Goal: Complete application form: Complete application form

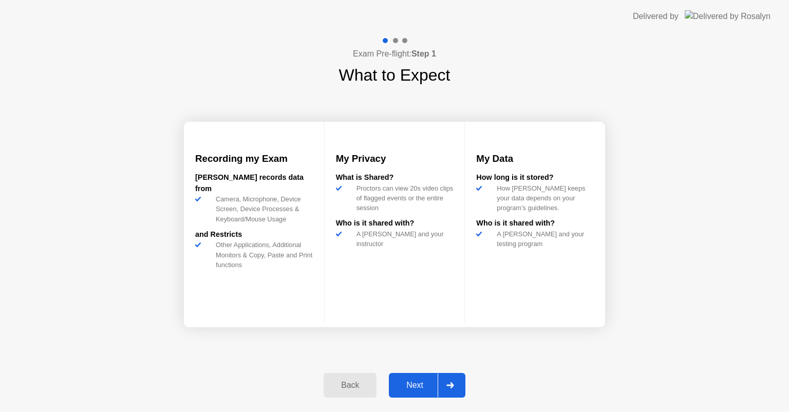
click at [411, 382] on div "Next" at bounding box center [415, 385] width 46 height 9
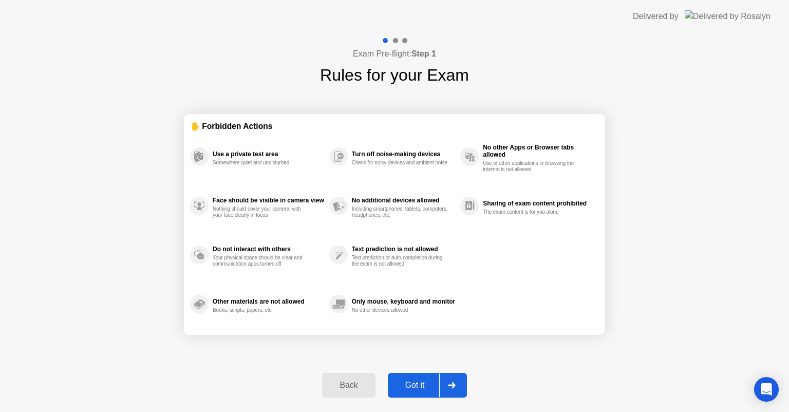
click at [413, 381] on div "Got it" at bounding box center [415, 385] width 48 height 9
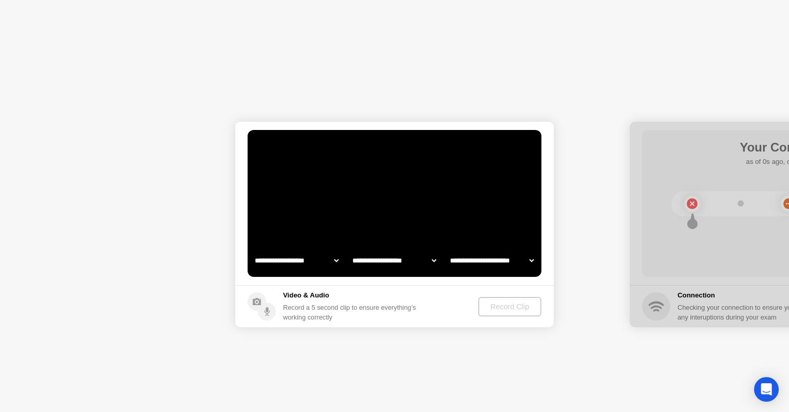
select select "**********"
select select "*******"
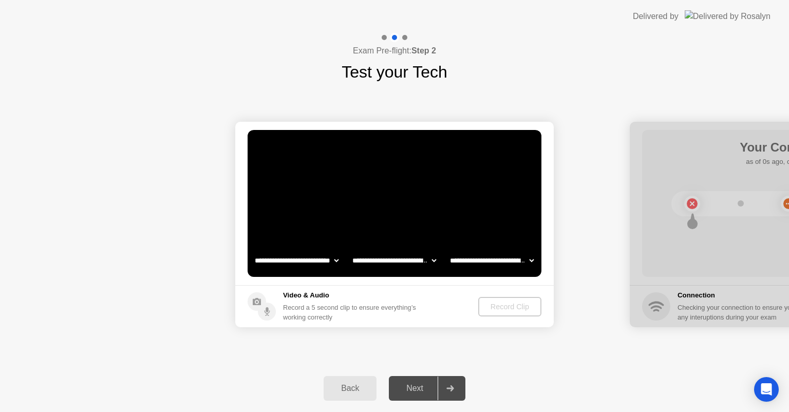
click at [294, 300] on h5 "Video & Audio" at bounding box center [351, 295] width 137 height 10
click at [501, 304] on div "Record Clip" at bounding box center [510, 307] width 55 height 8
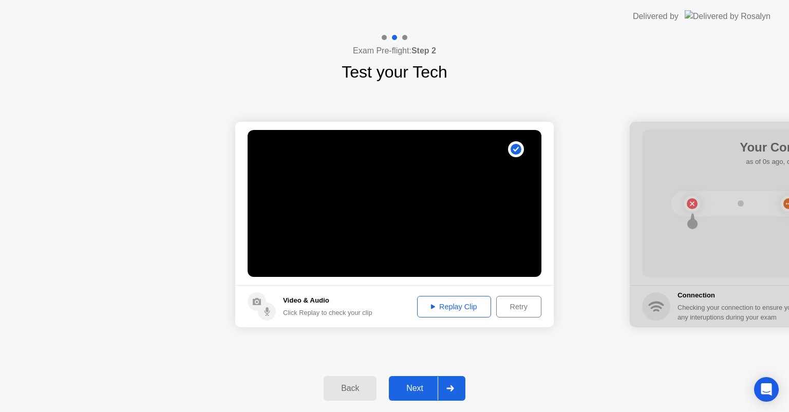
click at [414, 384] on div "Next" at bounding box center [415, 388] width 46 height 9
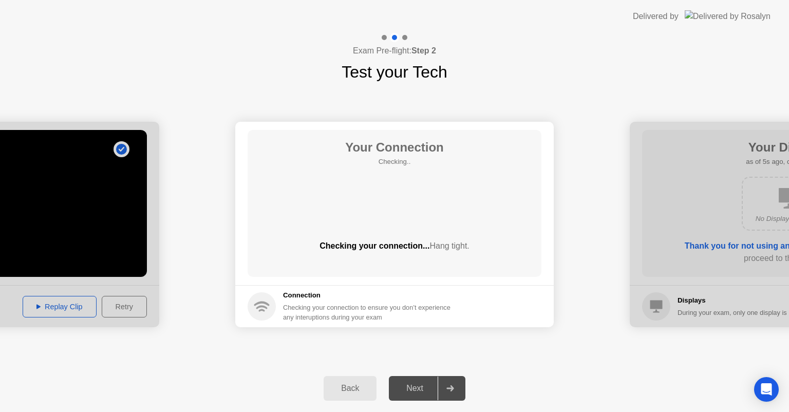
click at [259, 305] on circle at bounding box center [262, 306] width 28 height 28
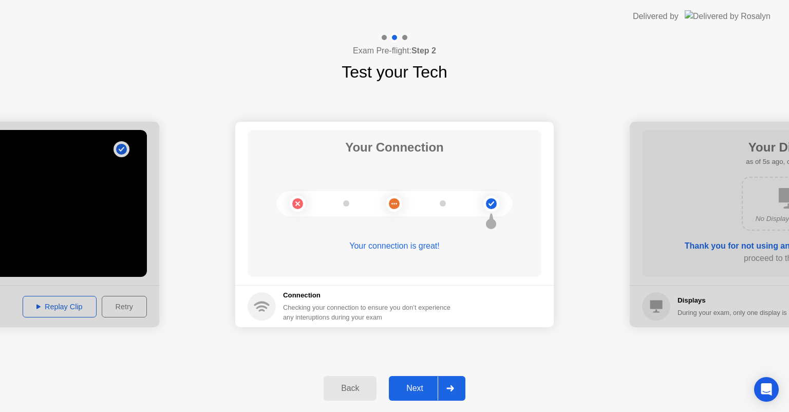
click at [415, 380] on button "Next" at bounding box center [427, 388] width 77 height 25
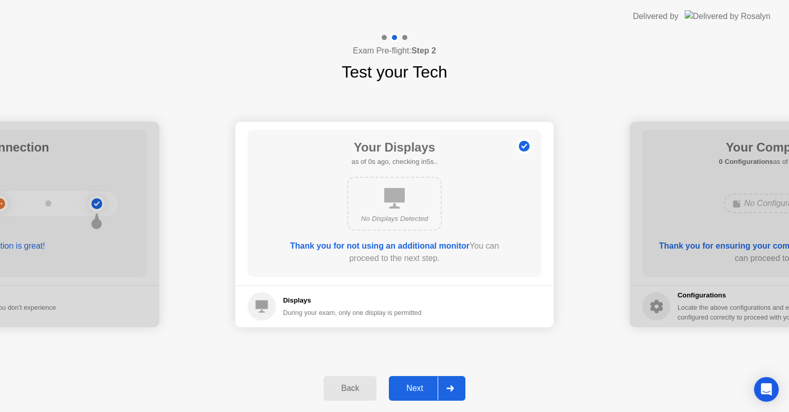
click at [420, 390] on div "Next" at bounding box center [415, 388] width 46 height 9
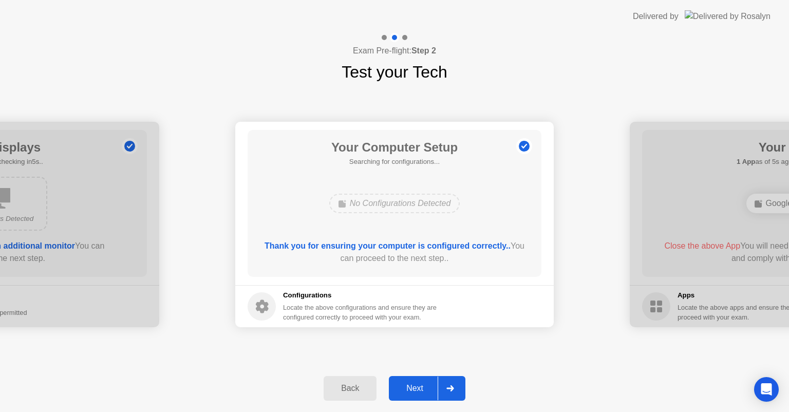
click at [310, 300] on h5 "Configurations" at bounding box center [361, 295] width 156 height 10
click at [414, 384] on div "Next" at bounding box center [415, 388] width 46 height 9
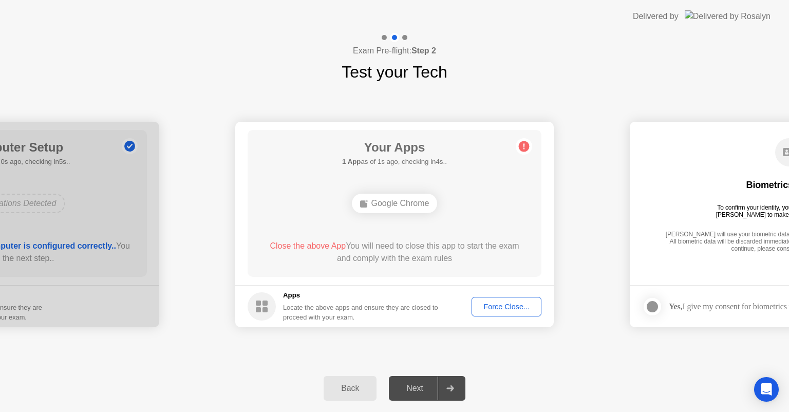
click at [498, 306] on div "Force Close..." at bounding box center [506, 307] width 63 height 8
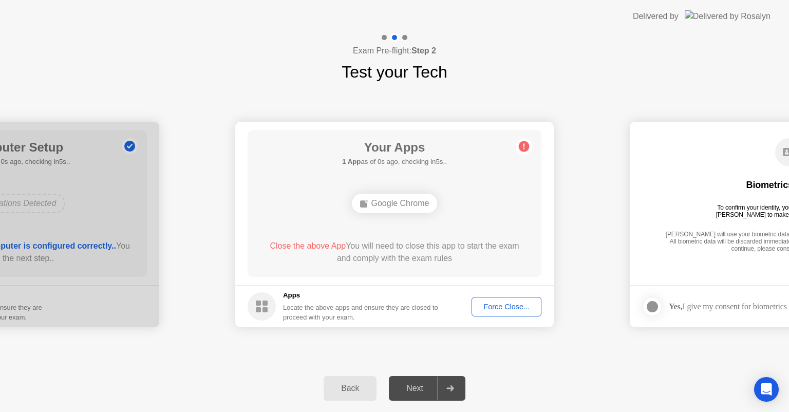
click at [499, 303] on div "Force Close..." at bounding box center [506, 307] width 63 height 8
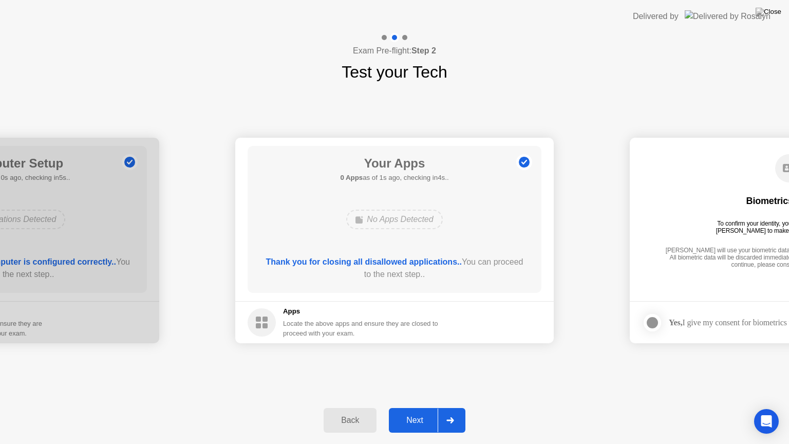
click at [416, 411] on div "Next" at bounding box center [415, 420] width 46 height 9
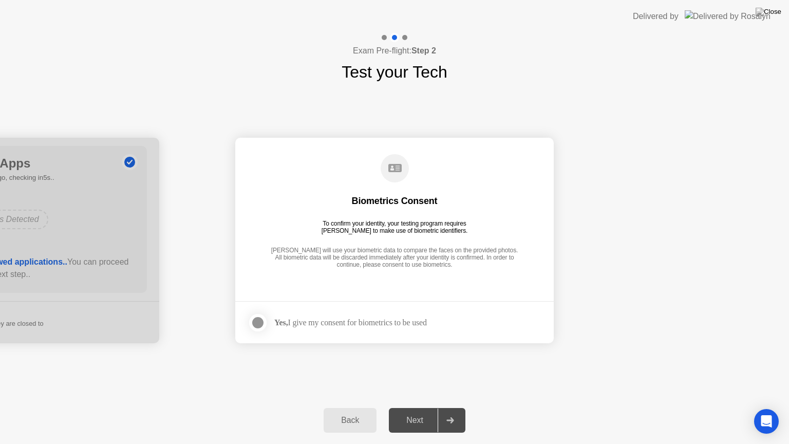
click at [267, 324] on label at bounding box center [261, 322] width 27 height 21
click at [411, 411] on button "Next" at bounding box center [427, 420] width 77 height 25
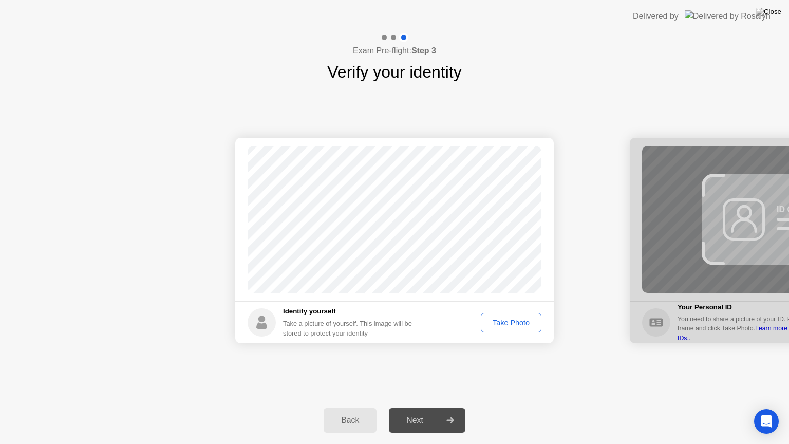
click at [502, 323] on div "Take Photo" at bounding box center [510, 323] width 53 height 8
click at [422, 411] on div "Next" at bounding box center [415, 420] width 46 height 9
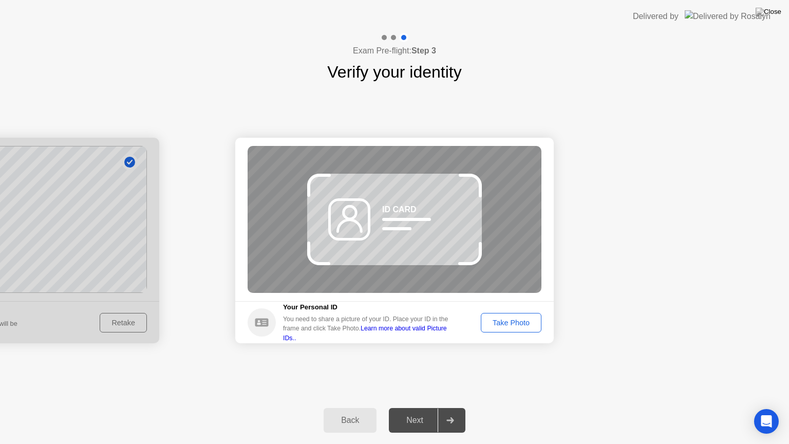
click at [501, 323] on div "Take Photo" at bounding box center [510, 323] width 53 height 8
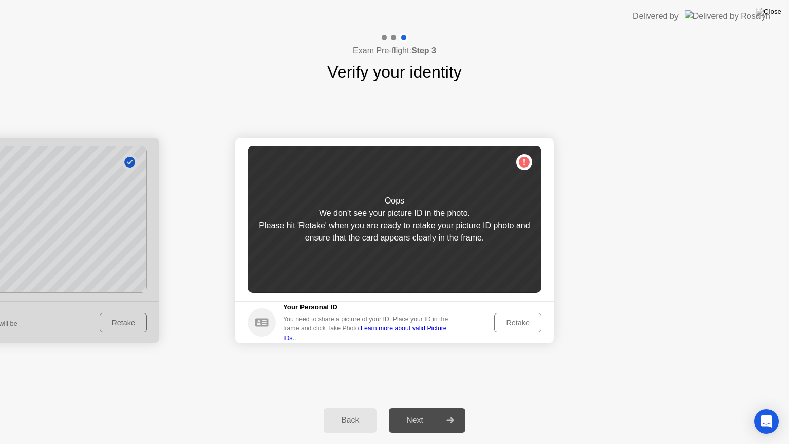
click at [516, 324] on div "Retake" at bounding box center [518, 323] width 40 height 8
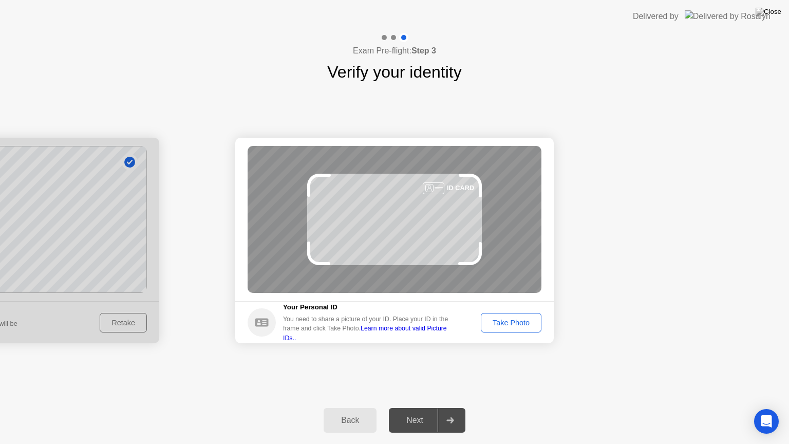
click at [510, 321] on div "Take Photo" at bounding box center [510, 323] width 53 height 8
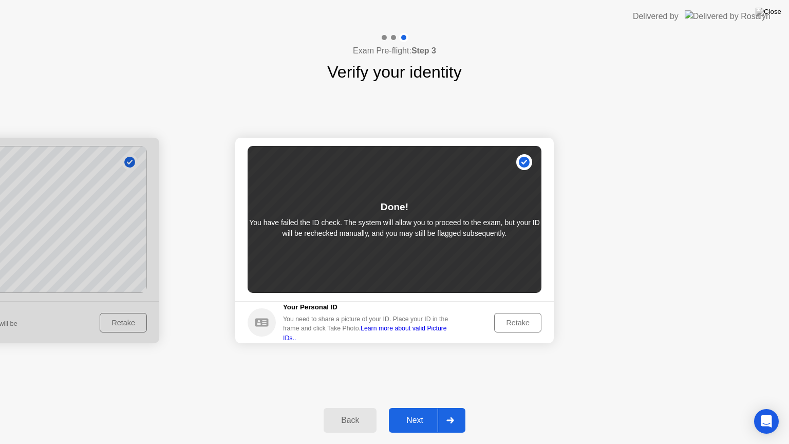
click at [515, 323] on div "Retake" at bounding box center [518, 323] width 40 height 8
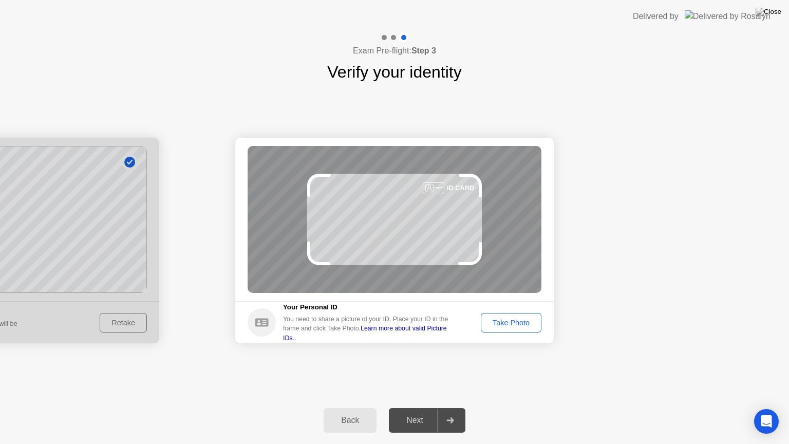
click at [510, 321] on div "Take Photo" at bounding box center [510, 323] width 53 height 8
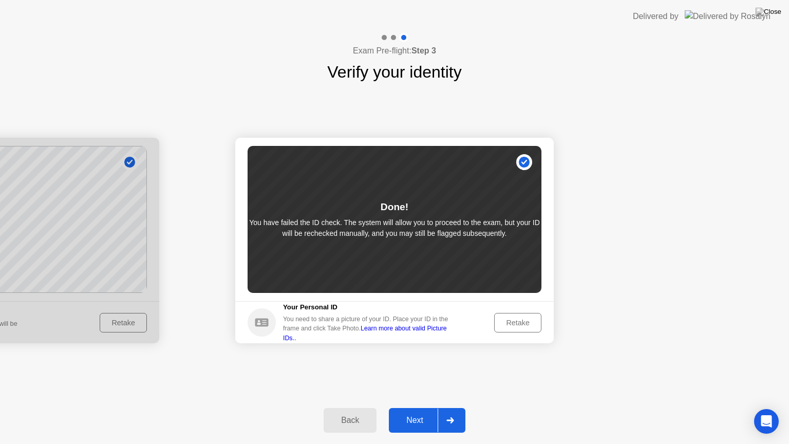
click at [510, 321] on div "Retake" at bounding box center [518, 323] width 40 height 8
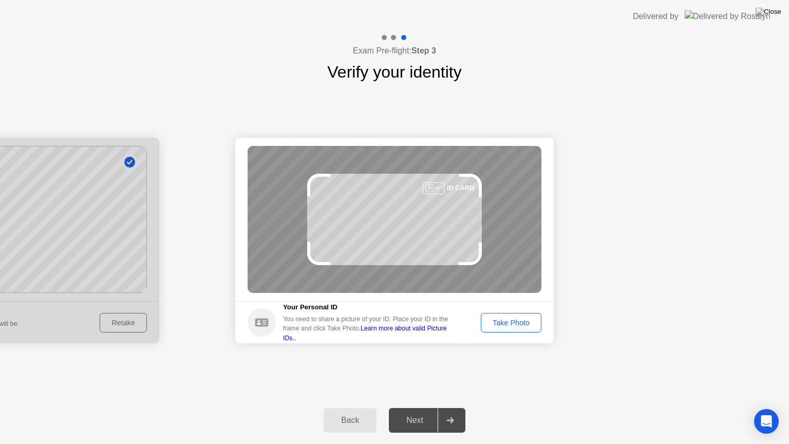
click at [510, 321] on div "Take Photo" at bounding box center [510, 323] width 53 height 8
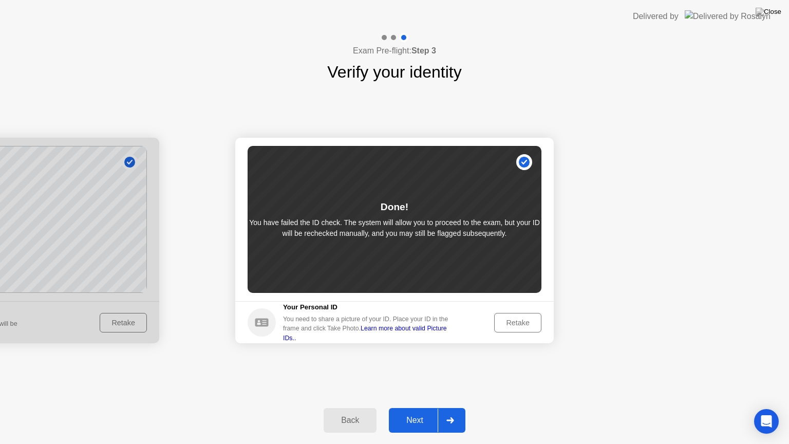
click at [510, 321] on div "Retake" at bounding box center [518, 323] width 40 height 8
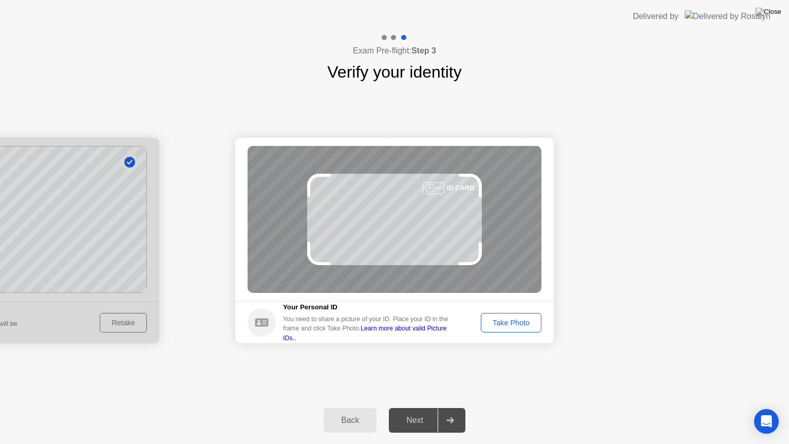
click at [510, 321] on div "Take Photo" at bounding box center [510, 323] width 53 height 8
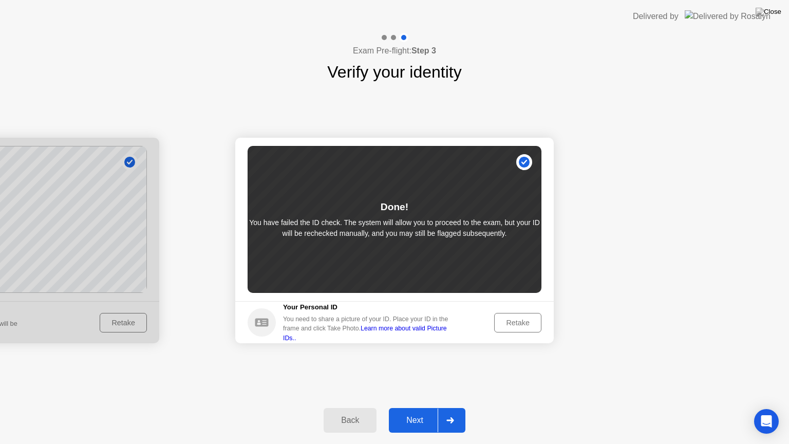
click at [510, 321] on div "Retake" at bounding box center [518, 323] width 40 height 8
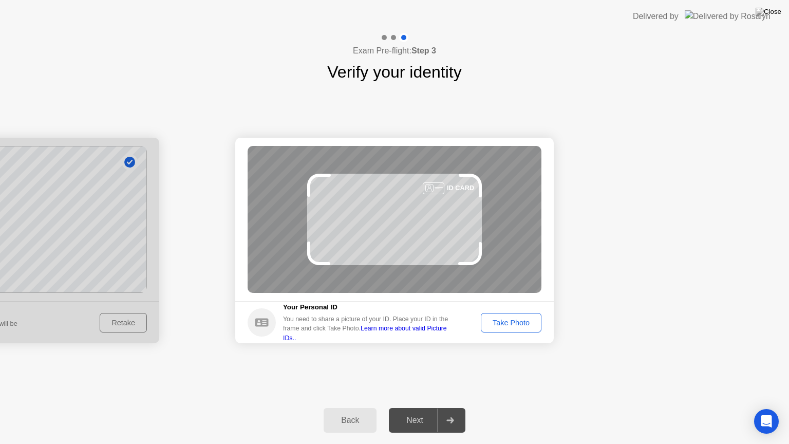
click at [509, 321] on div "Take Photo" at bounding box center [510, 323] width 53 height 8
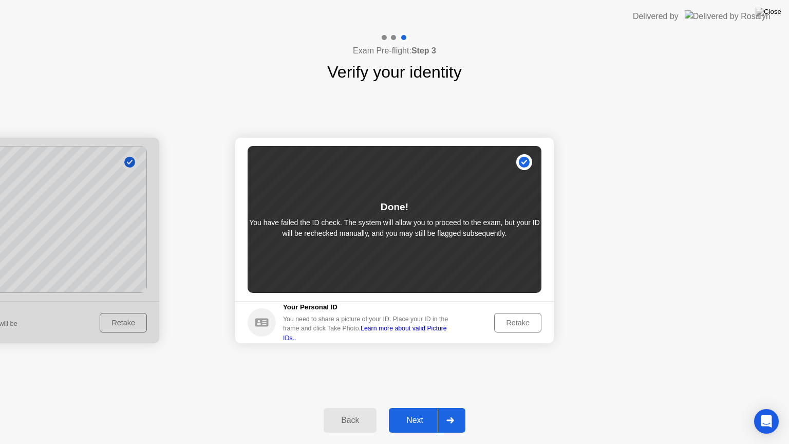
click at [515, 319] on div "Retake" at bounding box center [518, 323] width 40 height 8
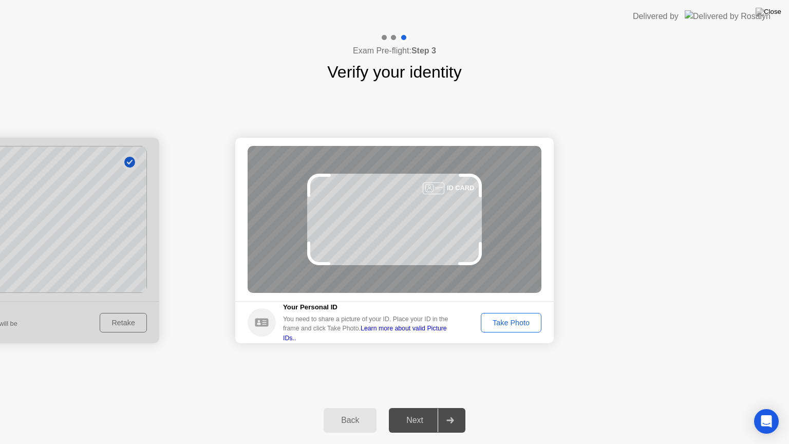
click at [516, 319] on div "Take Photo" at bounding box center [510, 323] width 53 height 8
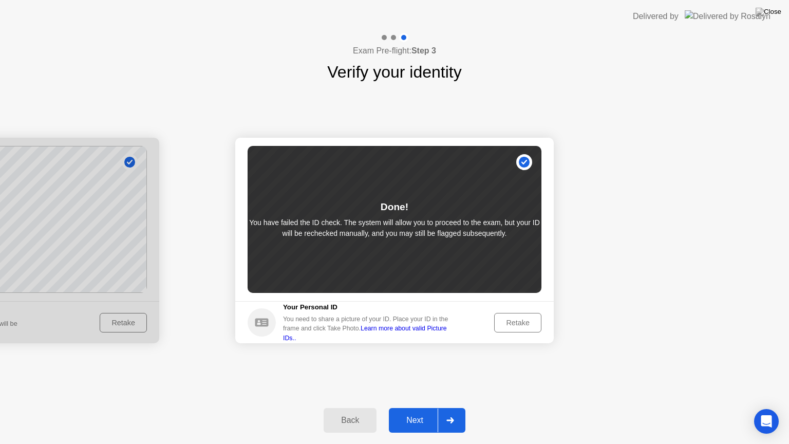
click at [512, 322] on div "Retake" at bounding box center [518, 323] width 40 height 8
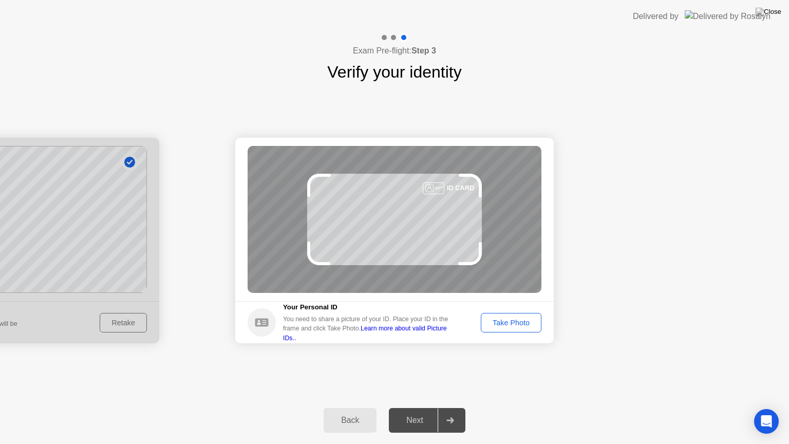
click at [516, 320] on div "Take Photo" at bounding box center [510, 323] width 53 height 8
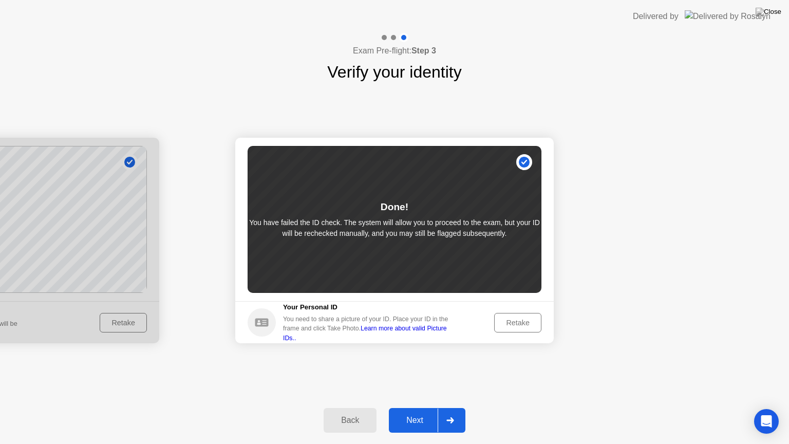
click at [520, 319] on div "Retake" at bounding box center [518, 323] width 40 height 8
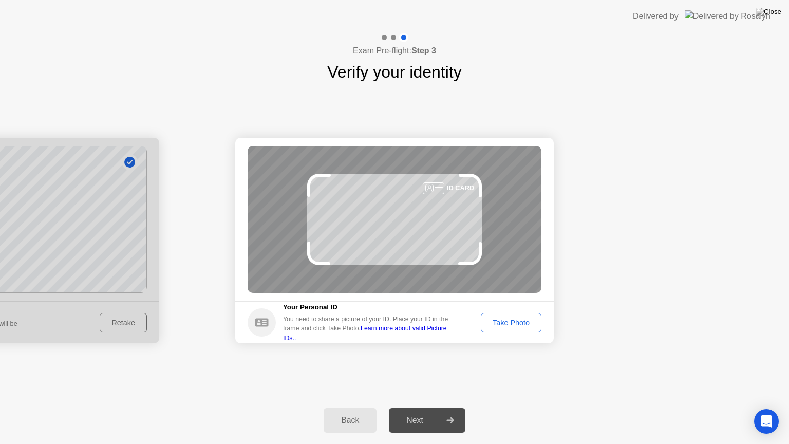
click at [509, 322] on div "Take Photo" at bounding box center [510, 323] width 53 height 8
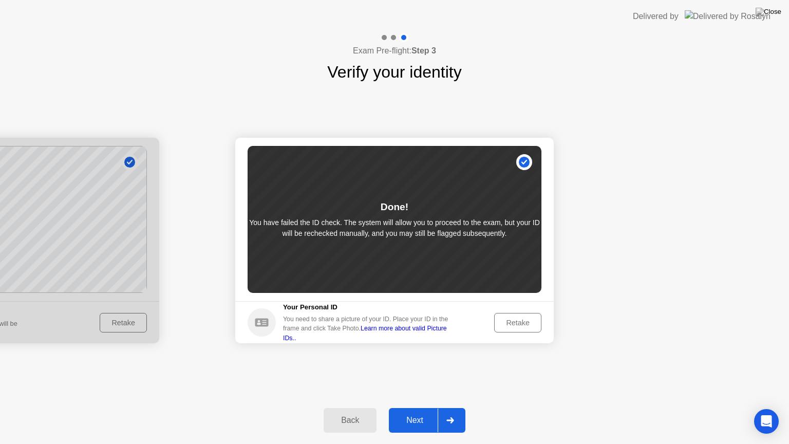
click at [347, 411] on div "Back" at bounding box center [350, 420] width 47 height 9
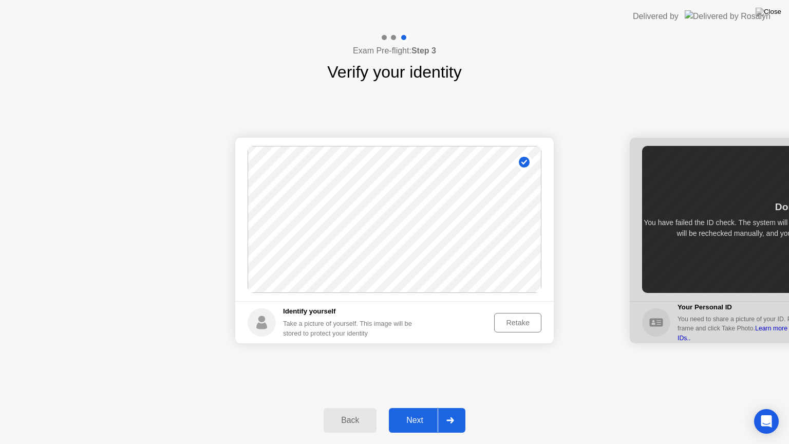
click at [347, 411] on div "Back" at bounding box center [350, 420] width 47 height 9
select select "**********"
select select "*******"
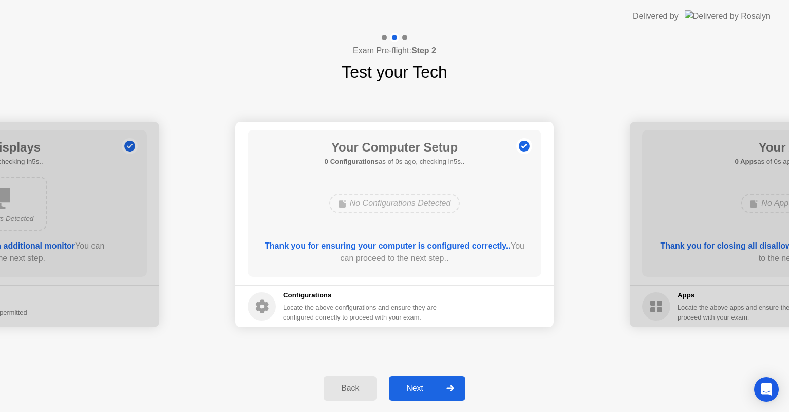
click at [351, 390] on div "Back" at bounding box center [350, 388] width 47 height 9
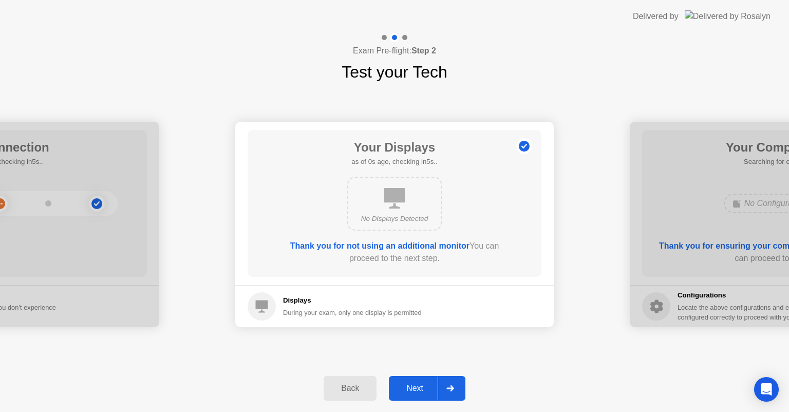
click at [350, 388] on div "Back" at bounding box center [350, 388] width 47 height 9
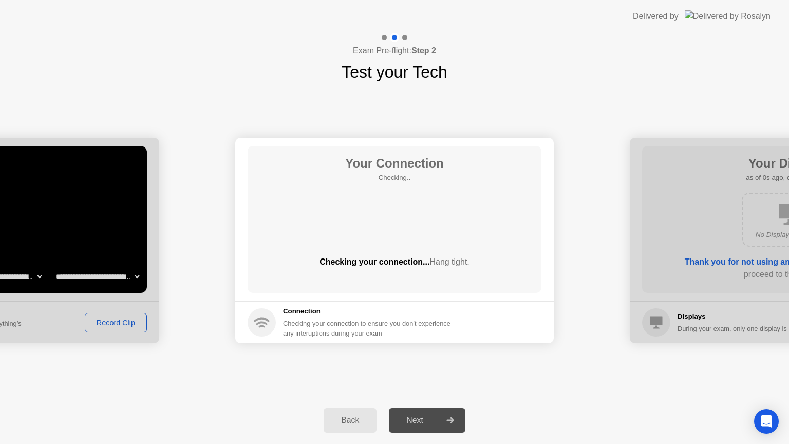
drag, startPoint x: 350, startPoint y: 388, endPoint x: 350, endPoint y: 400, distance: 11.8
click at [350, 400] on div "Back Next" at bounding box center [394, 420] width 789 height 47
click at [352, 411] on div "Back" at bounding box center [350, 420] width 47 height 9
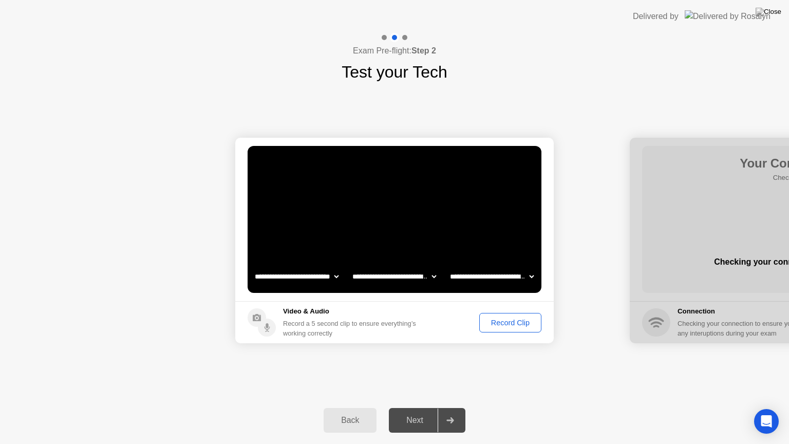
click at [353, 411] on div "Back" at bounding box center [350, 420] width 47 height 9
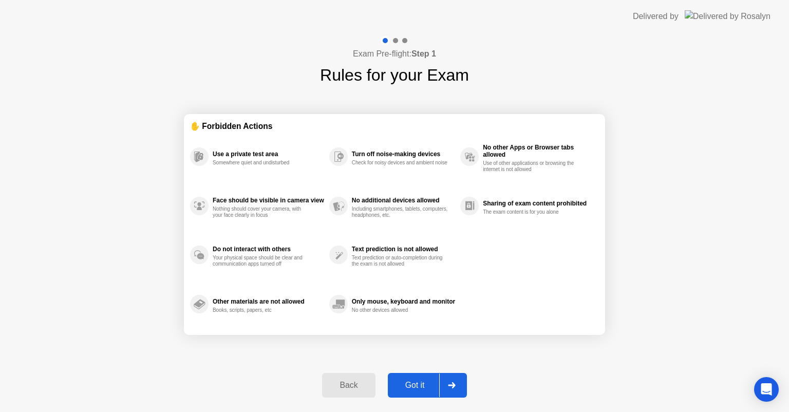
click at [353, 383] on div "Back" at bounding box center [348, 385] width 47 height 9
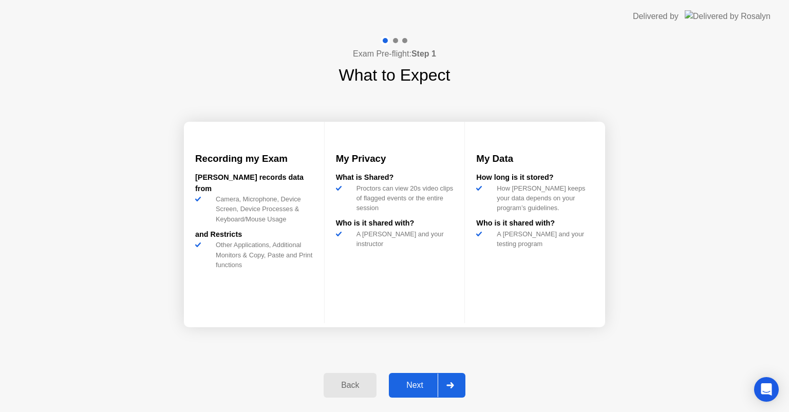
click at [353, 383] on div "Back" at bounding box center [350, 385] width 47 height 9
